Goal: Task Accomplishment & Management: Use online tool/utility

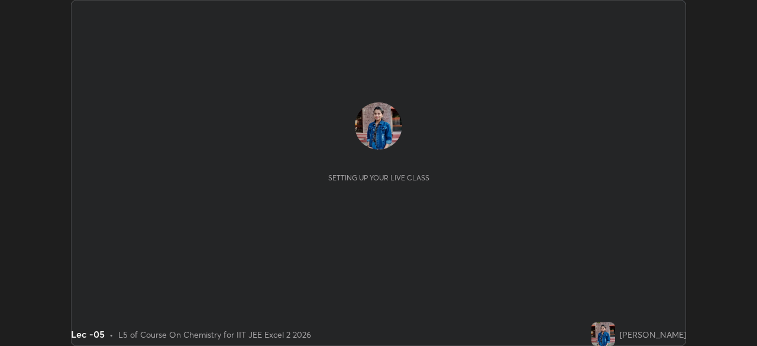
scroll to position [346, 757]
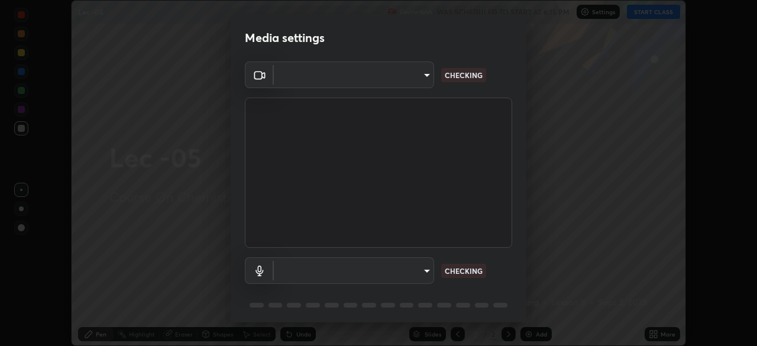
type input "b39c39fa3676aa5d69aadaccdd66f10891f302373f2f417769bad696ffd91bb2"
type input "default"
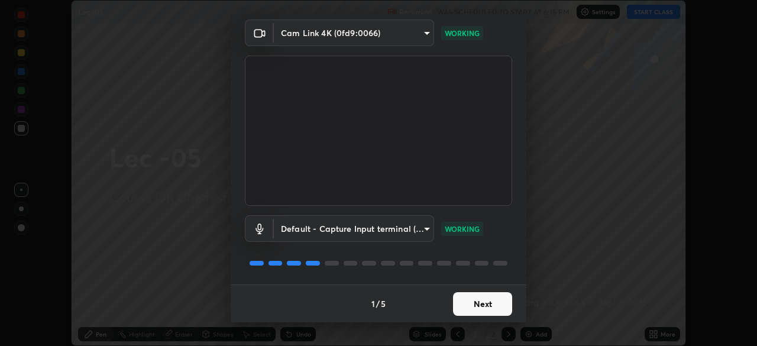
click at [469, 309] on button "Next" at bounding box center [482, 304] width 59 height 24
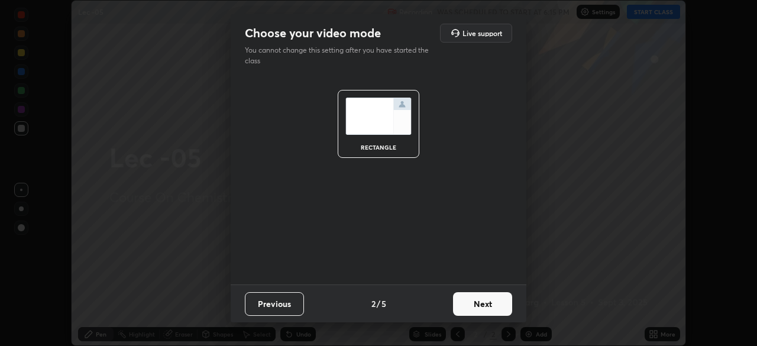
scroll to position [0, 0]
click at [485, 307] on button "Next" at bounding box center [482, 304] width 59 height 24
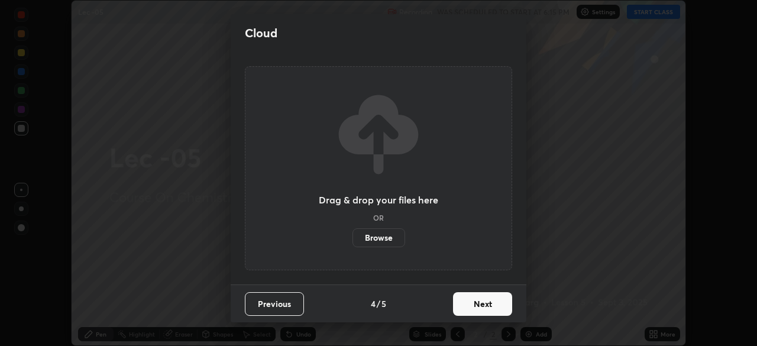
click at [485, 302] on button "Next" at bounding box center [482, 304] width 59 height 24
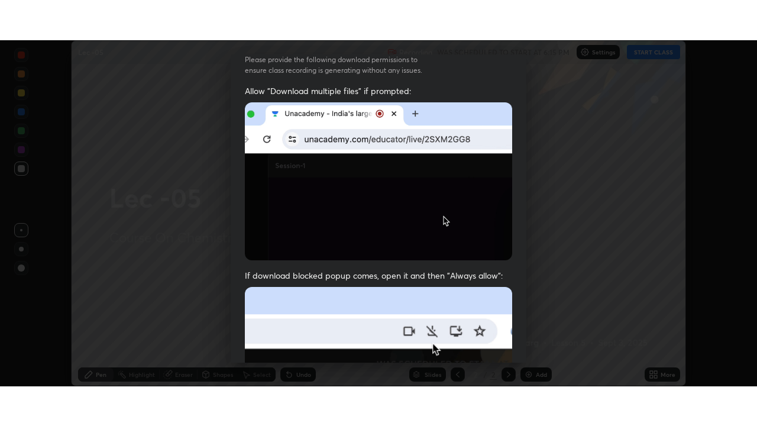
scroll to position [283, 0]
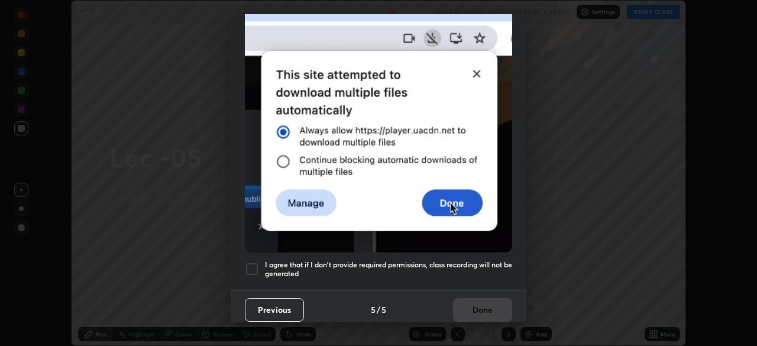
click at [255, 262] on div at bounding box center [252, 269] width 14 height 14
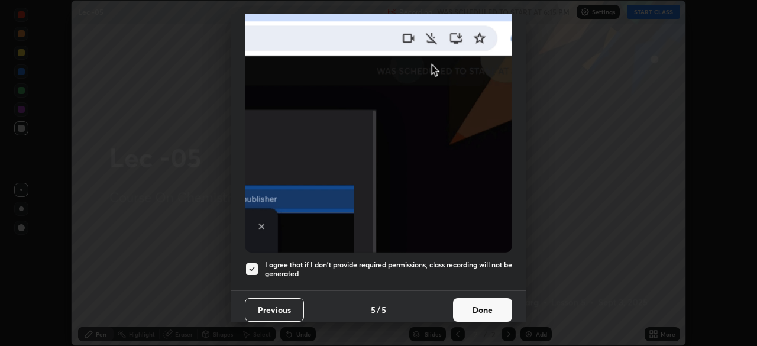
click at [469, 298] on button "Done" at bounding box center [482, 310] width 59 height 24
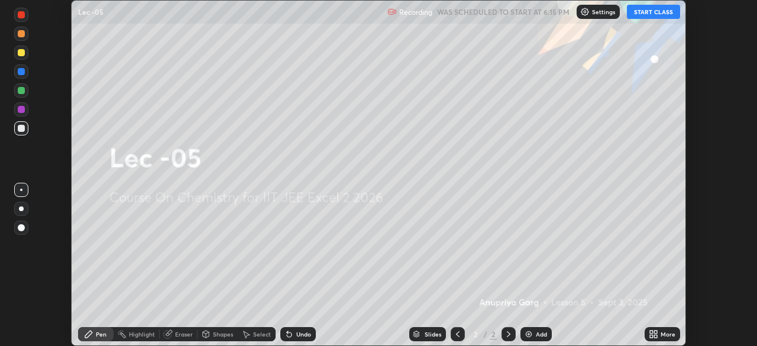
click at [641, 11] on button "START CLASS" at bounding box center [652, 12] width 53 height 14
click at [660, 335] on div "More" at bounding box center [667, 334] width 15 height 6
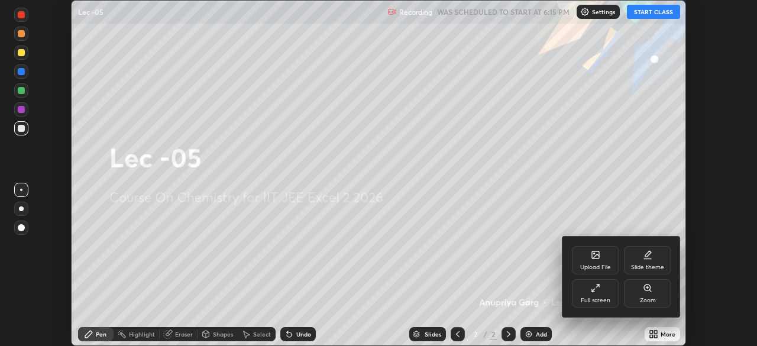
click at [603, 294] on div "Full screen" at bounding box center [595, 293] width 47 height 28
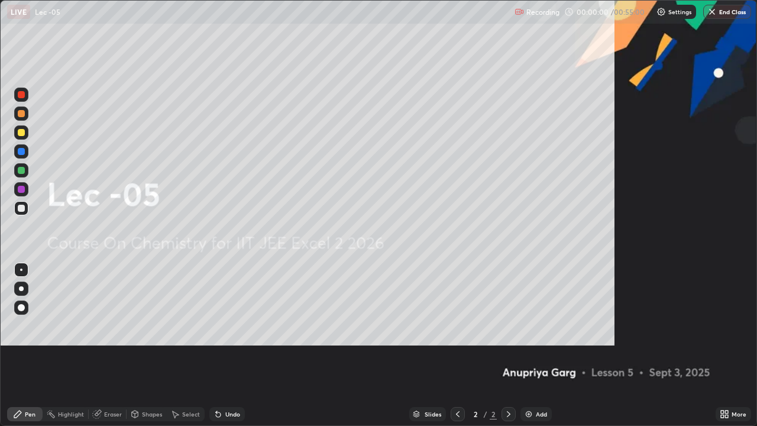
scroll to position [426, 757]
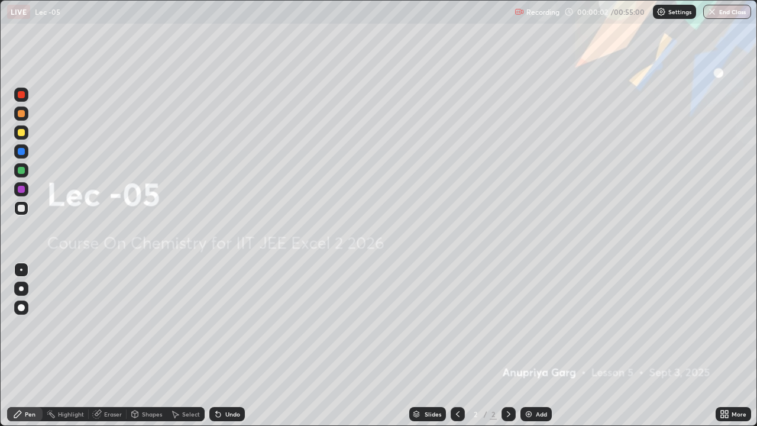
click at [535, 345] on div "Add" at bounding box center [540, 414] width 11 height 6
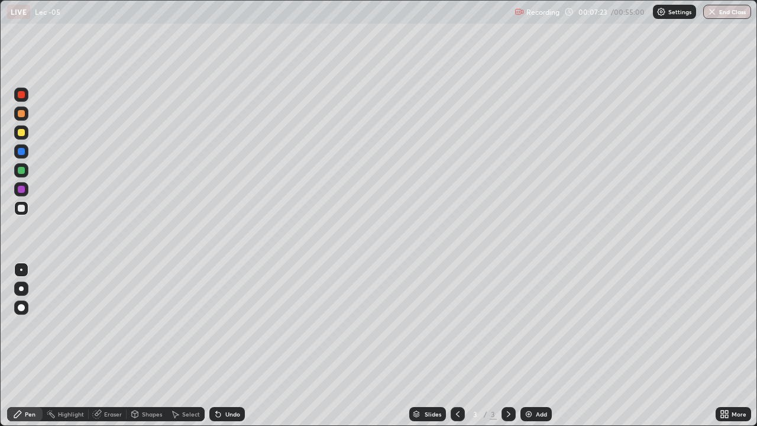
click at [106, 345] on div "Eraser" at bounding box center [113, 414] width 18 height 6
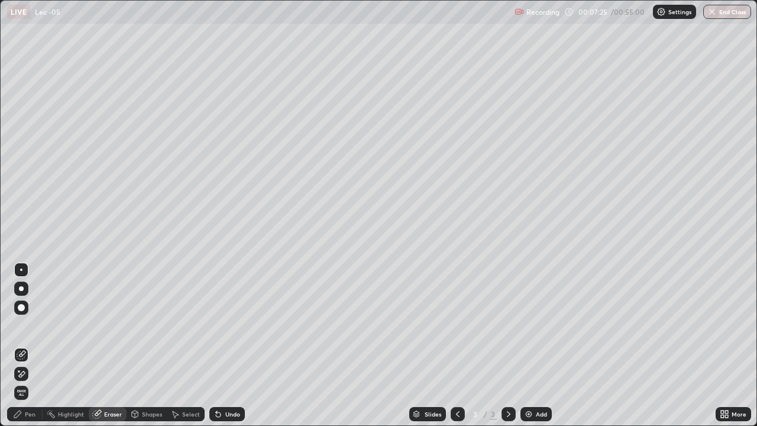
click at [31, 345] on div "Pen" at bounding box center [30, 414] width 11 height 6
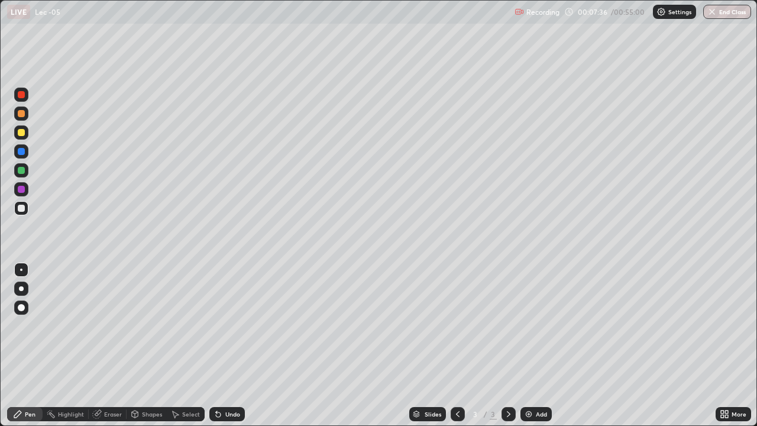
click at [527, 345] on img at bounding box center [528, 413] width 9 height 9
click at [21, 116] on div at bounding box center [21, 113] width 7 height 7
click at [106, 345] on div "Eraser" at bounding box center [113, 414] width 18 height 6
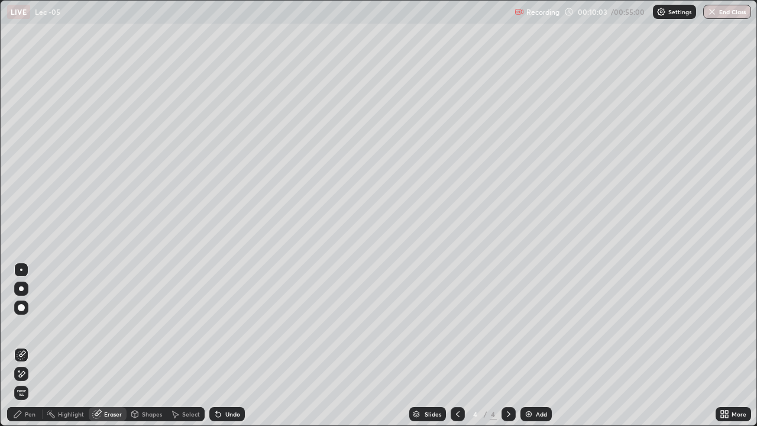
click at [22, 345] on icon at bounding box center [17, 413] width 9 height 9
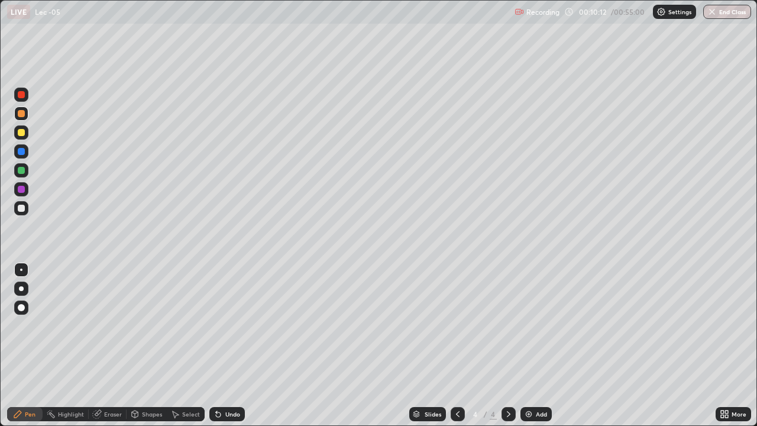
click at [108, 345] on div "Eraser" at bounding box center [108, 414] width 38 height 14
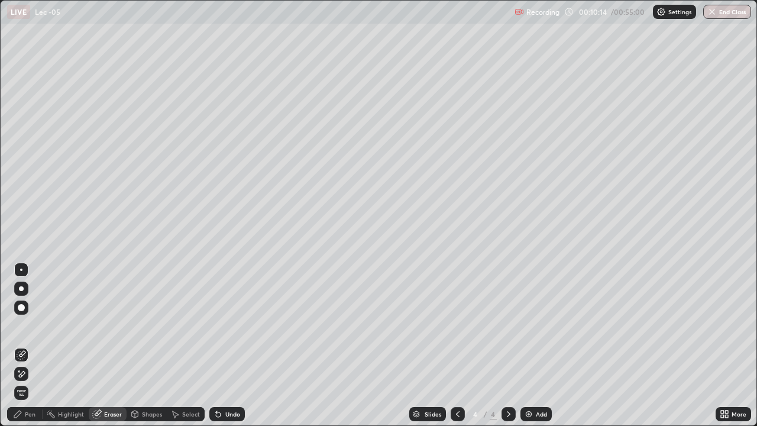
click at [34, 345] on div "Pen" at bounding box center [24, 414] width 35 height 14
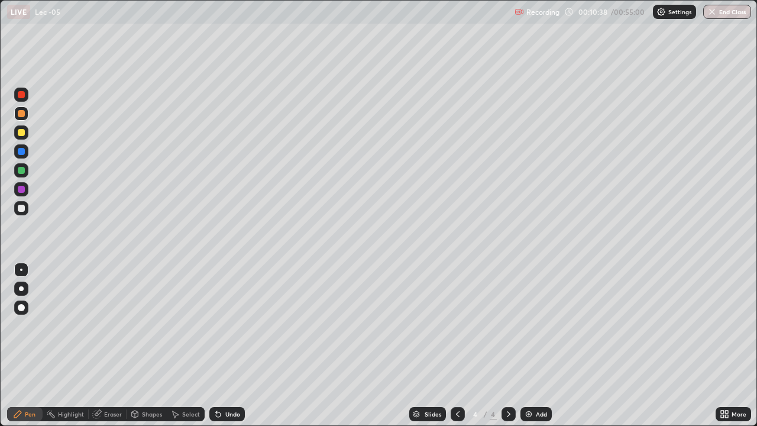
click at [111, 345] on div "Eraser" at bounding box center [113, 414] width 18 height 6
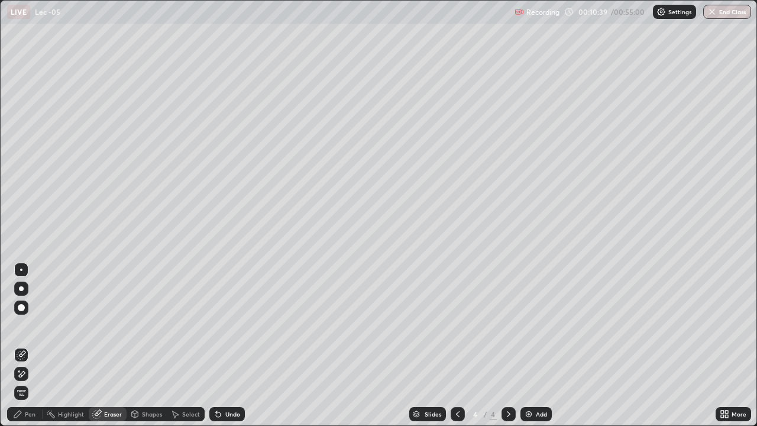
click at [30, 345] on div "Pen" at bounding box center [30, 414] width 11 height 6
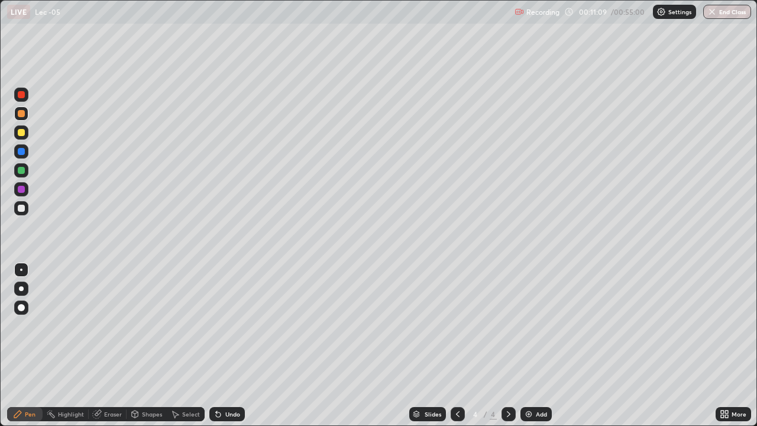
click at [113, 345] on div "Eraser" at bounding box center [113, 414] width 18 height 6
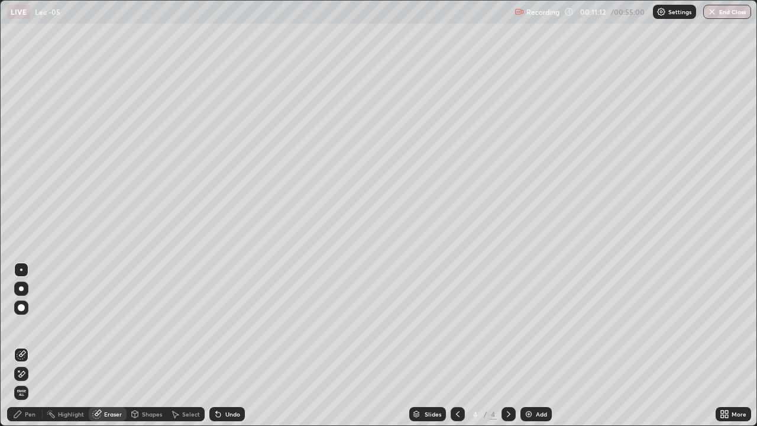
click at [31, 345] on div "Pen" at bounding box center [24, 414] width 35 height 14
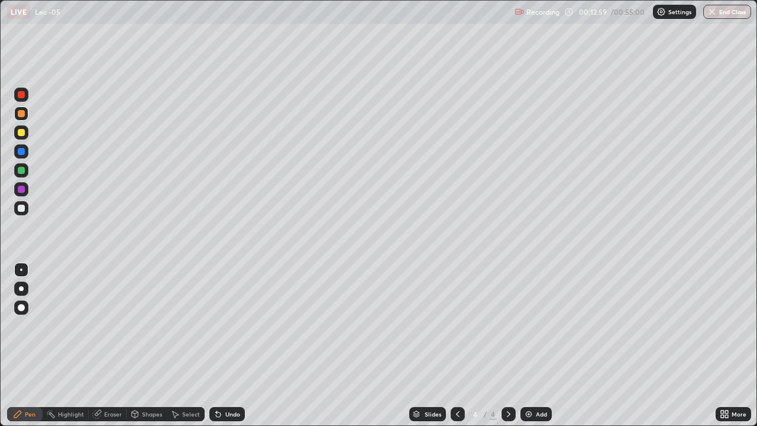
click at [366, 345] on div "Slides 4 / 4 Add" at bounding box center [480, 414] width 470 height 24
click at [453, 345] on icon at bounding box center [457, 413] width 9 height 9
click at [532, 345] on div "Add" at bounding box center [535, 414] width 31 height 14
click at [532, 345] on img at bounding box center [528, 413] width 9 height 9
click at [109, 345] on div "Eraser" at bounding box center [113, 414] width 18 height 6
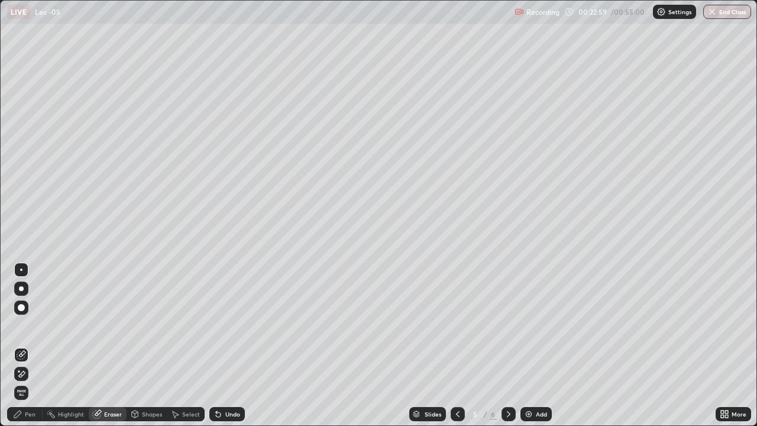
click at [26, 345] on div "Pen" at bounding box center [24, 414] width 35 height 14
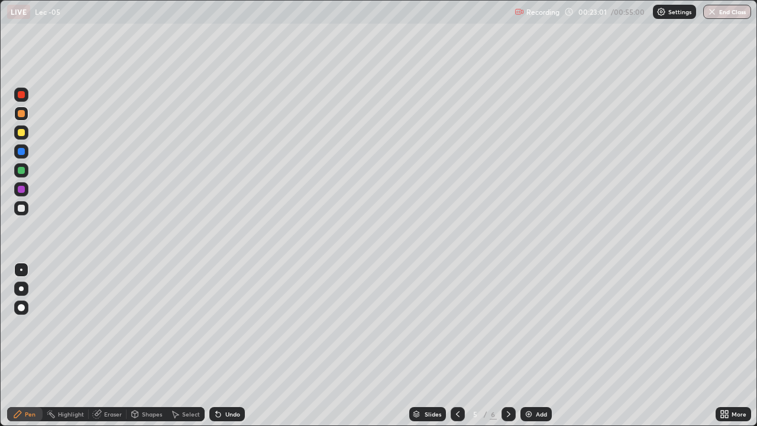
click at [21, 153] on div at bounding box center [21, 151] width 7 height 7
click at [22, 173] on div at bounding box center [21, 170] width 7 height 7
click at [25, 211] on div at bounding box center [21, 208] width 14 height 14
click at [24, 135] on div at bounding box center [21, 132] width 14 height 14
click at [27, 205] on div at bounding box center [21, 208] width 14 height 14
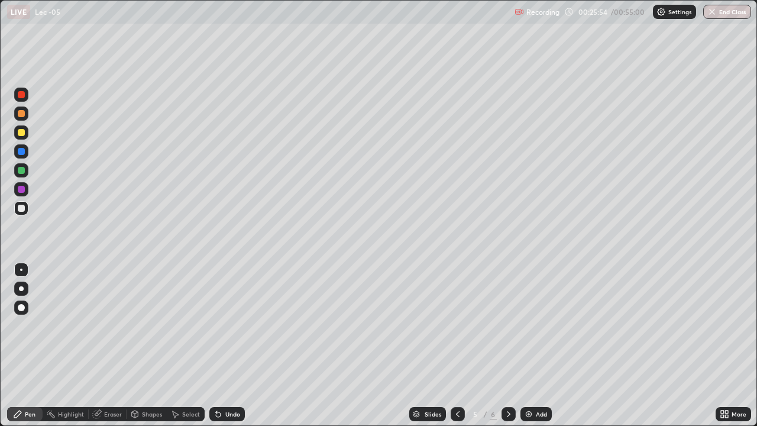
click at [111, 345] on div "Eraser" at bounding box center [113, 414] width 18 height 6
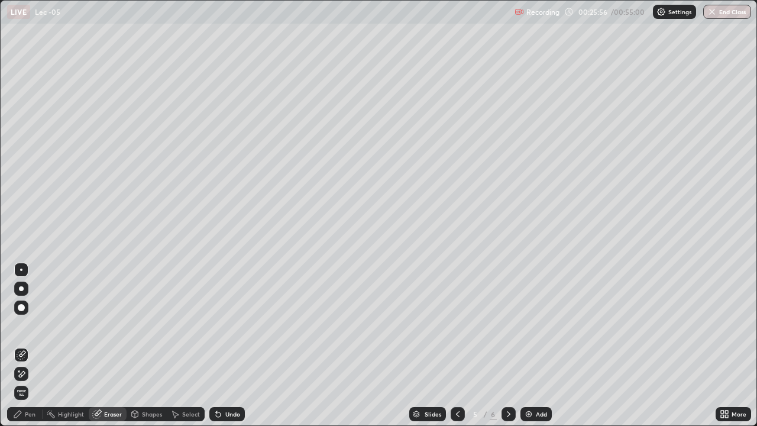
click at [33, 345] on div "Pen" at bounding box center [24, 414] width 35 height 14
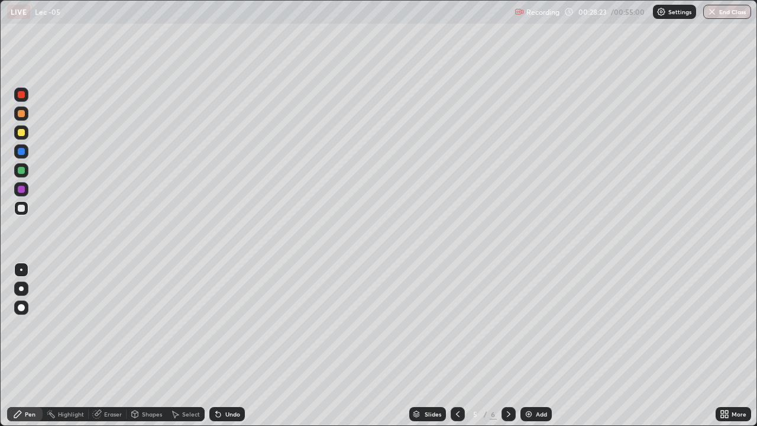
click at [115, 345] on div "Eraser" at bounding box center [113, 414] width 18 height 6
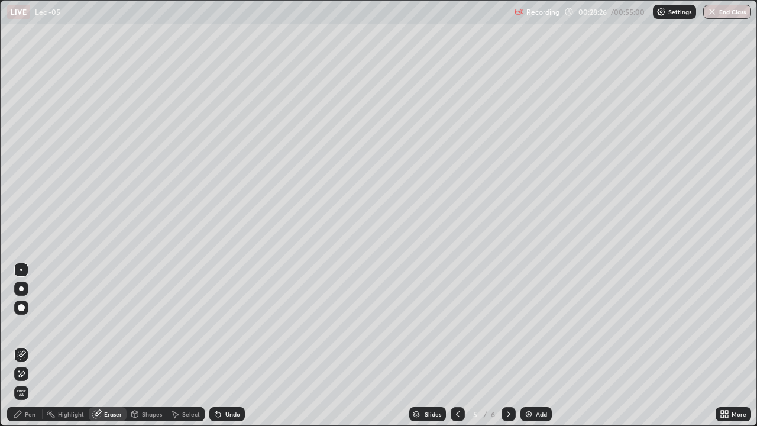
click at [31, 345] on div "Pen" at bounding box center [30, 414] width 11 height 6
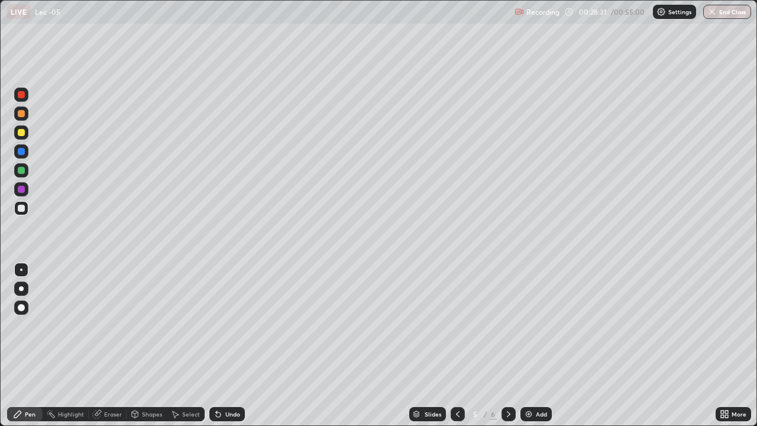
click at [112, 345] on div "Eraser" at bounding box center [108, 414] width 38 height 14
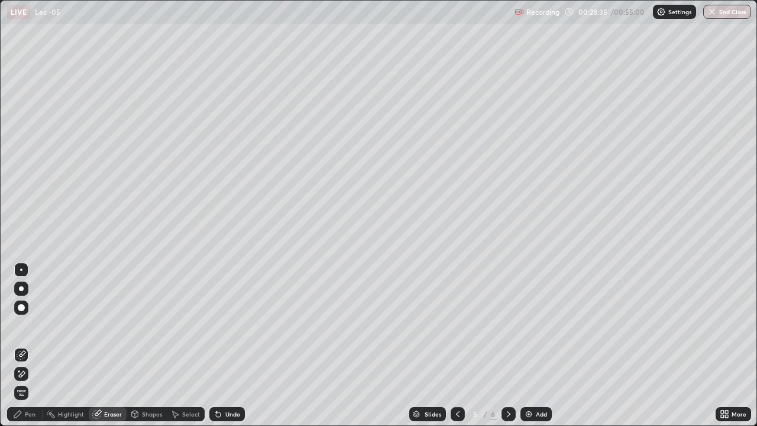
click at [28, 345] on div "Pen" at bounding box center [30, 414] width 11 height 6
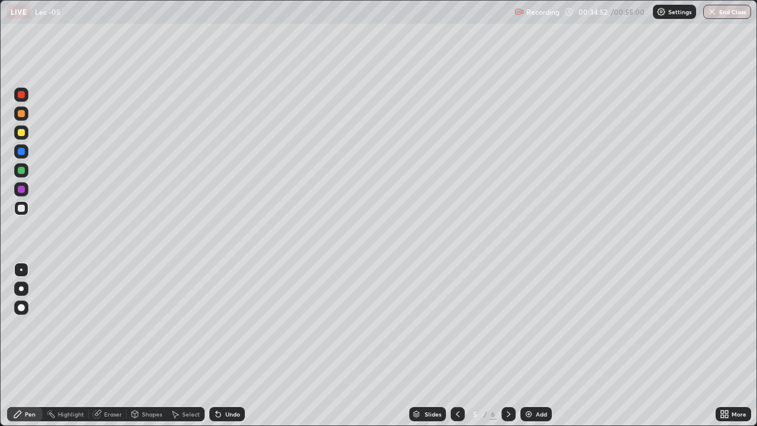
click at [526, 345] on img at bounding box center [528, 413] width 9 height 9
click at [24, 132] on div at bounding box center [21, 132] width 7 height 7
click at [457, 345] on icon at bounding box center [457, 413] width 9 height 9
click at [110, 345] on div "Eraser" at bounding box center [113, 414] width 18 height 6
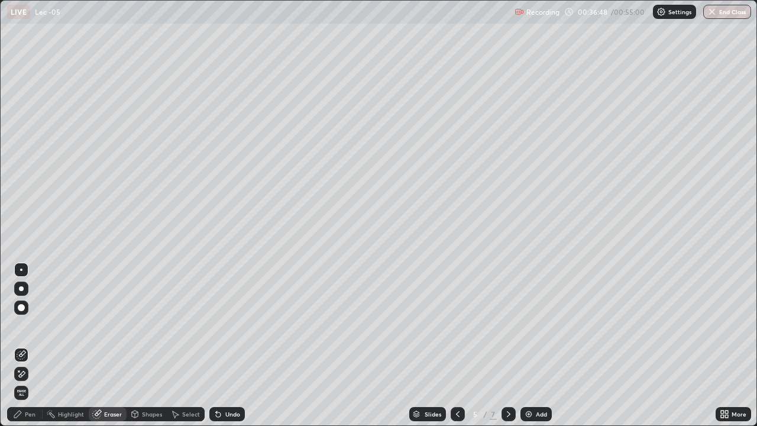
click at [227, 345] on div "Undo" at bounding box center [226, 414] width 35 height 14
click at [34, 345] on div "Pen" at bounding box center [30, 414] width 11 height 6
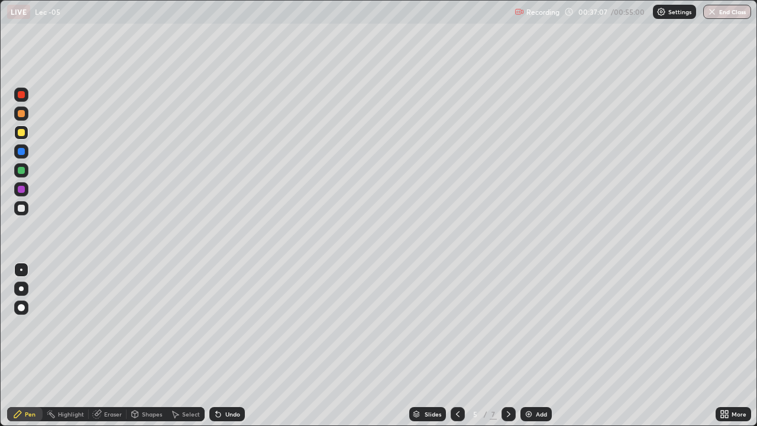
click at [109, 345] on div "Eraser" at bounding box center [113, 414] width 18 height 6
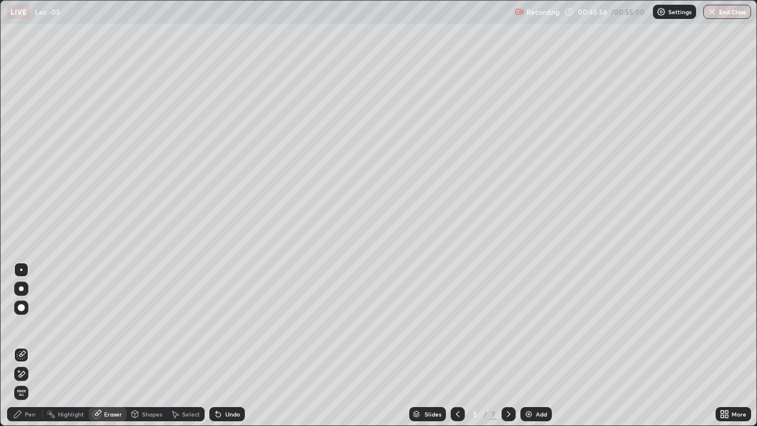
click at [39, 345] on div "Pen" at bounding box center [24, 414] width 35 height 14
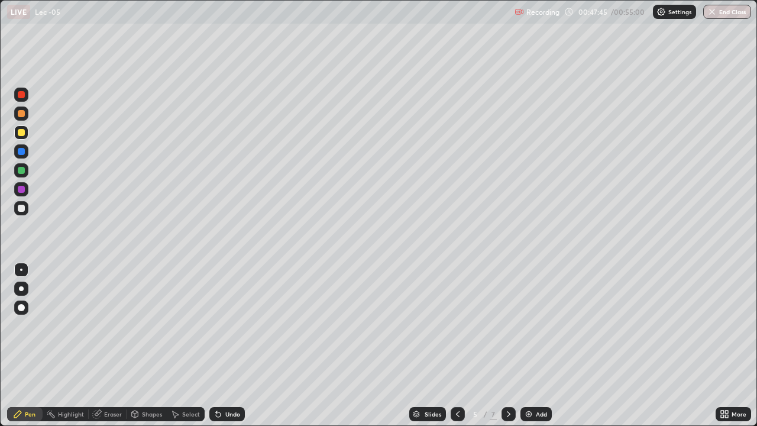
click at [26, 208] on div at bounding box center [21, 208] width 14 height 14
click at [729, 9] on button "End Class" at bounding box center [727, 12] width 47 height 14
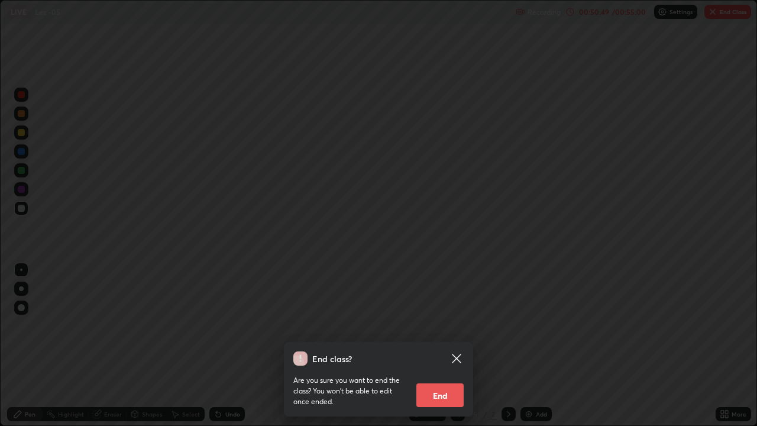
click at [448, 345] on button "End" at bounding box center [439, 395] width 47 height 24
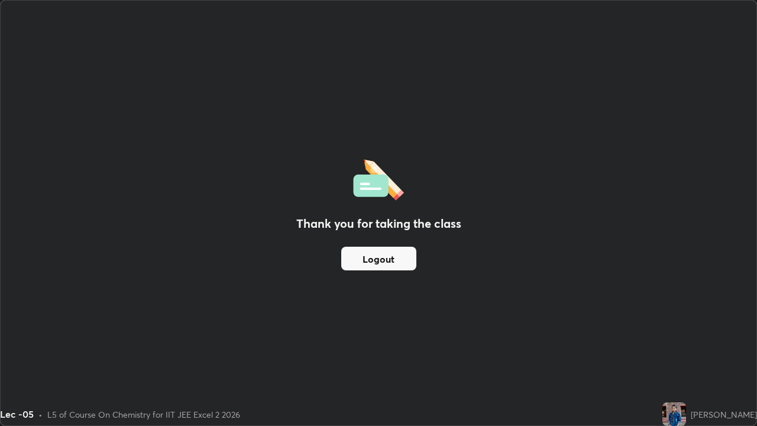
click at [373, 257] on button "Logout" at bounding box center [378, 258] width 75 height 24
